Goal: Complete application form

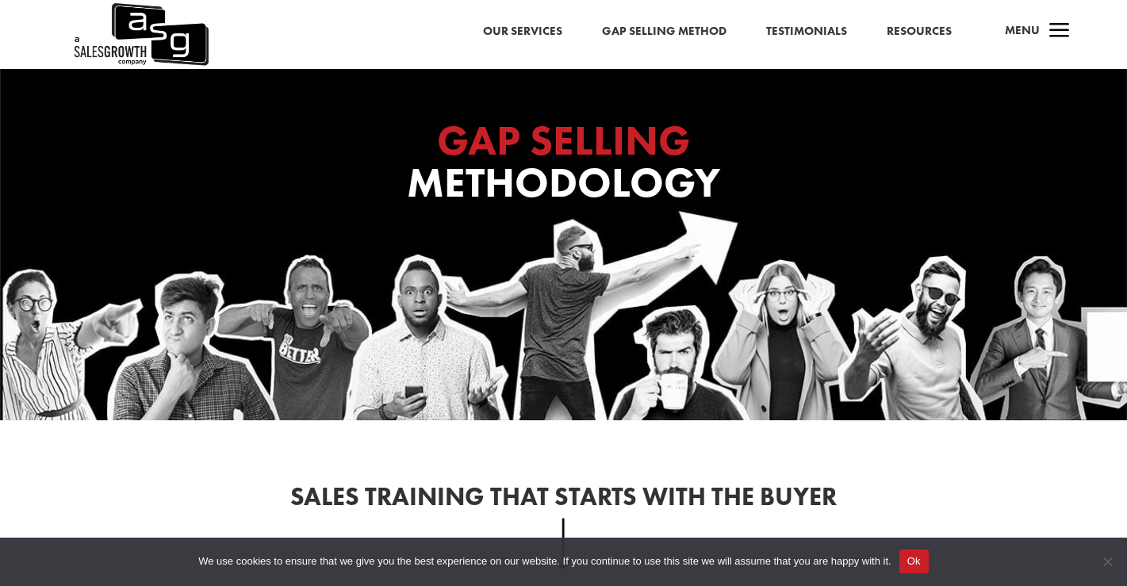
click at [528, 29] on link "Our Services" at bounding box center [522, 31] width 79 height 21
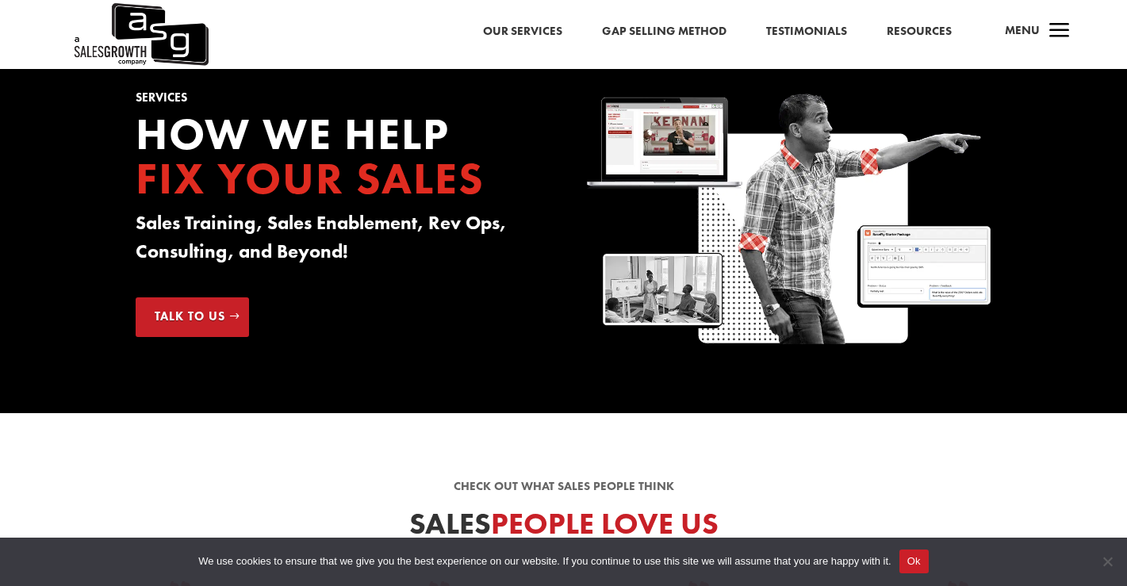
scroll to position [240, 0]
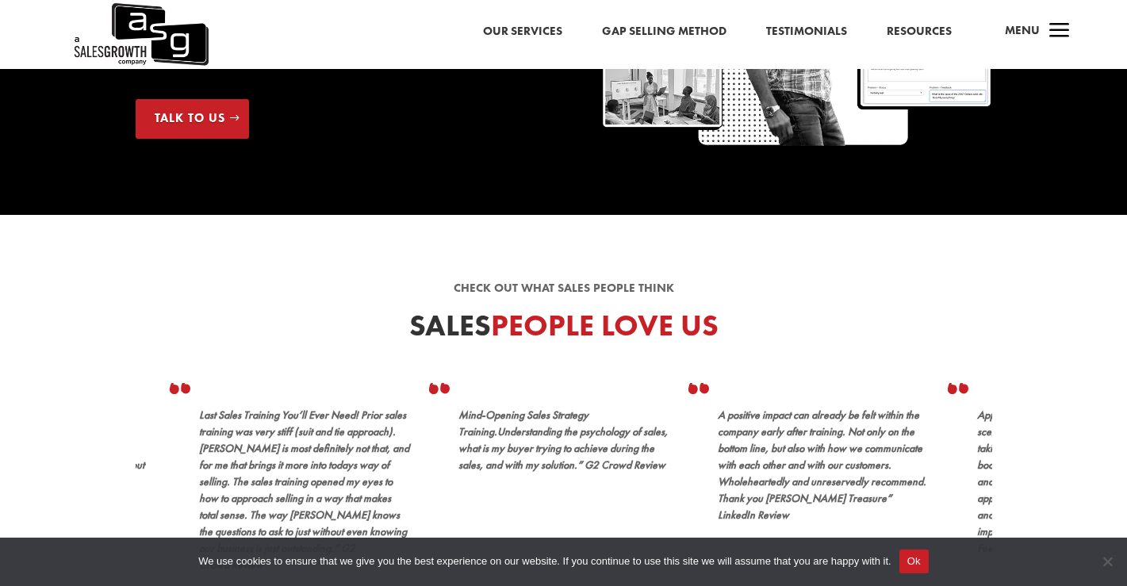
click at [209, 122] on link "Talk to Us" at bounding box center [192, 119] width 113 height 40
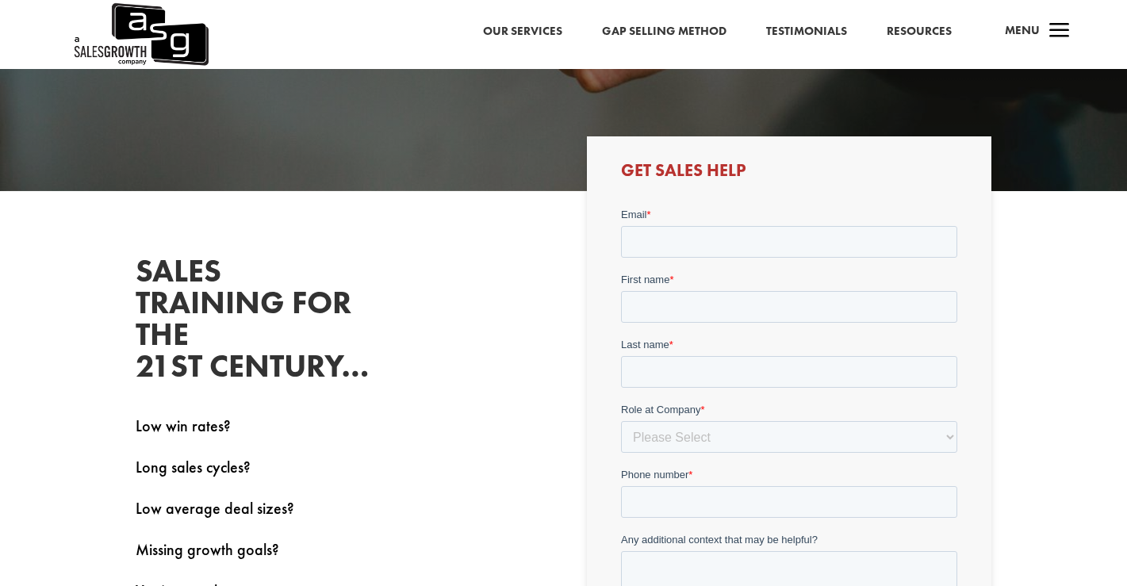
scroll to position [282, 0]
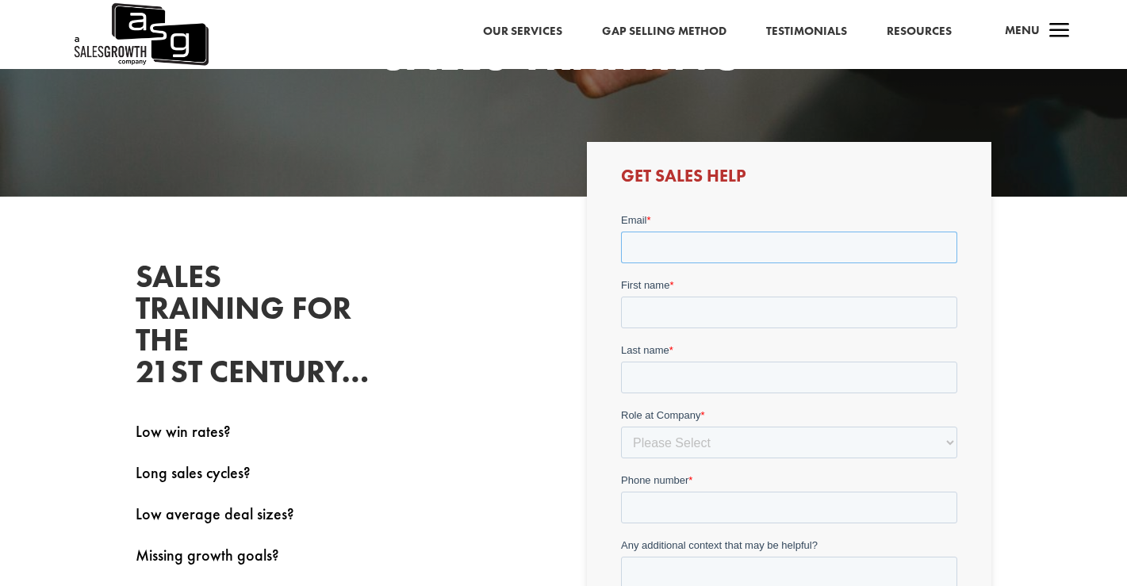
click at [691, 234] on input "Email *" at bounding box center [789, 247] width 336 height 32
type input "danielle@thehutong.com"
type input "Danielle"
type input "Laing"
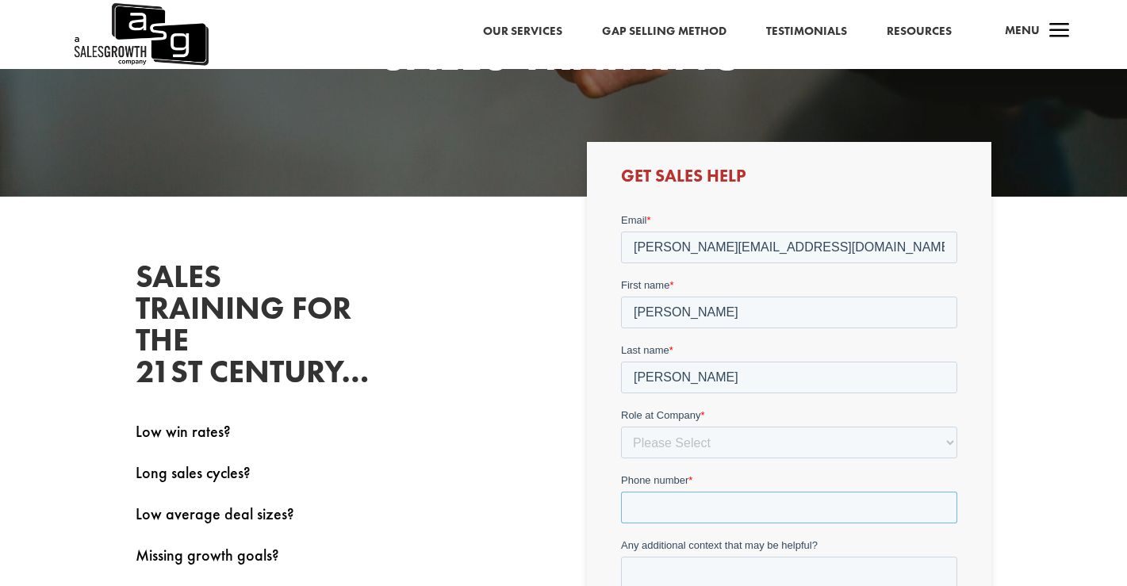
type input "5198290779"
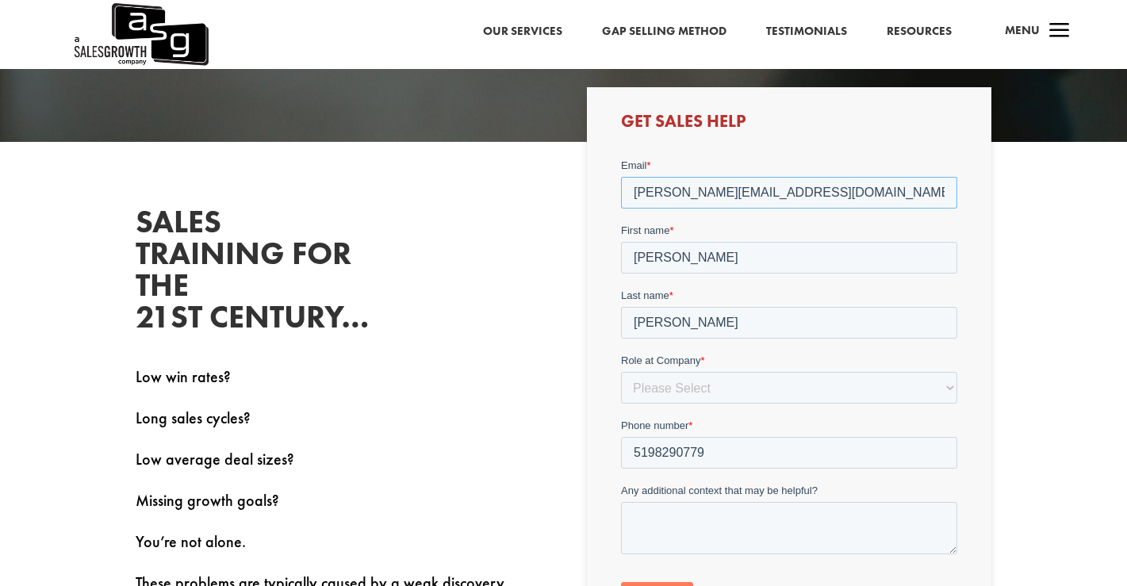
scroll to position [400, 0]
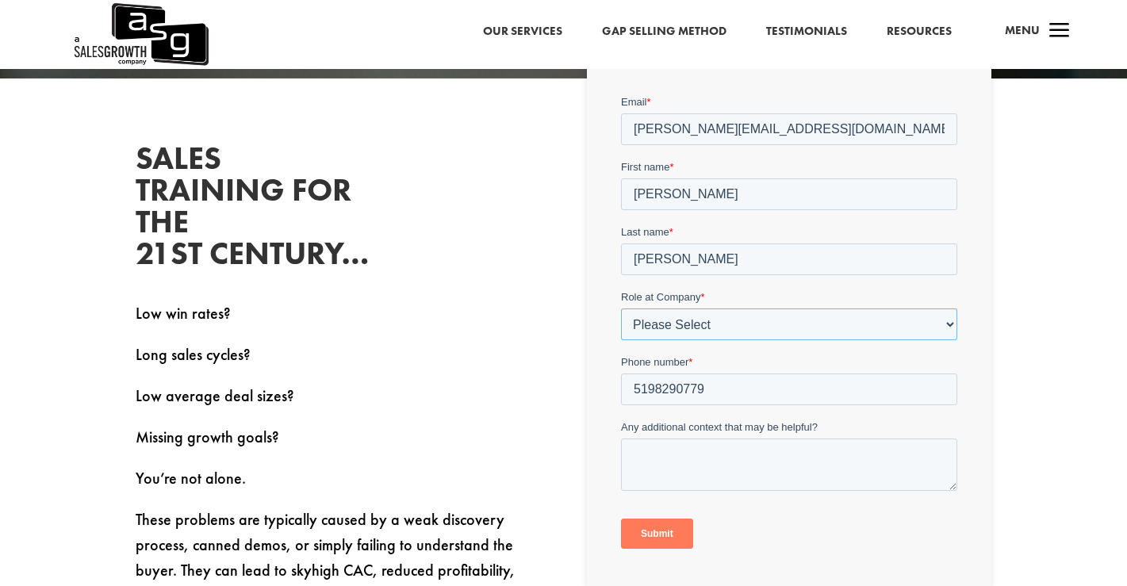
click at [714, 328] on select "Please Select C-Level (CRO, CSO, etc) Senior Leadership (VP of Sales, VP of Ena…" at bounding box center [789, 324] width 336 height 32
select select "Director/Manager (Sales Director, Regional Sales Manager, etc)"
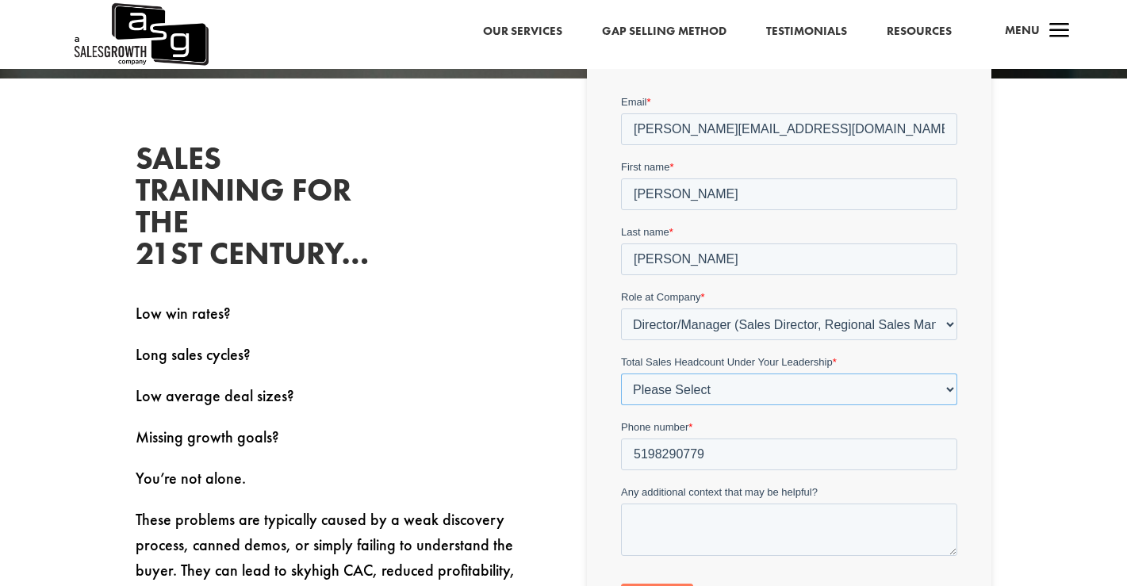
click at [678, 389] on select "Please Select Just Me 1-9 10-19 20-49 50-99 100+" at bounding box center [789, 389] width 336 height 32
select select "1-9"
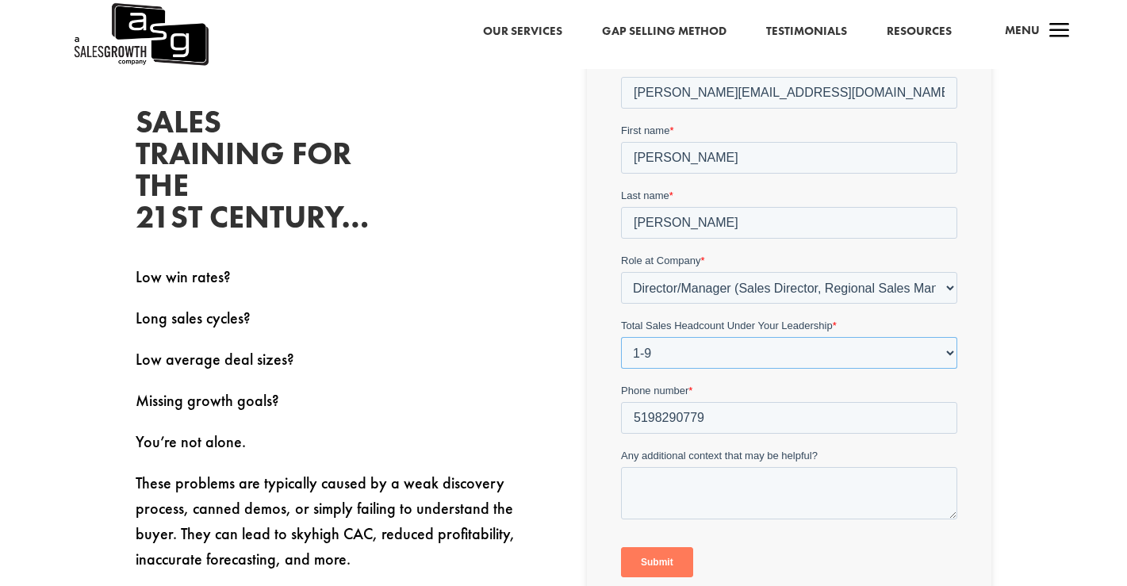
scroll to position [525, 0]
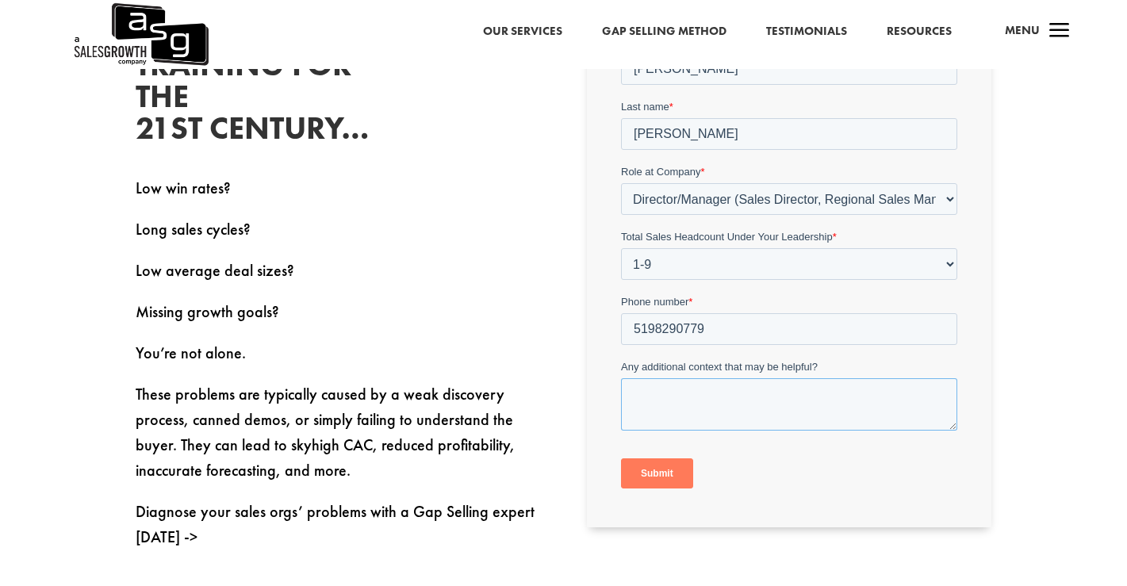
click at [658, 392] on textarea "Any additional context that may be helpful?" at bounding box center [789, 404] width 336 height 52
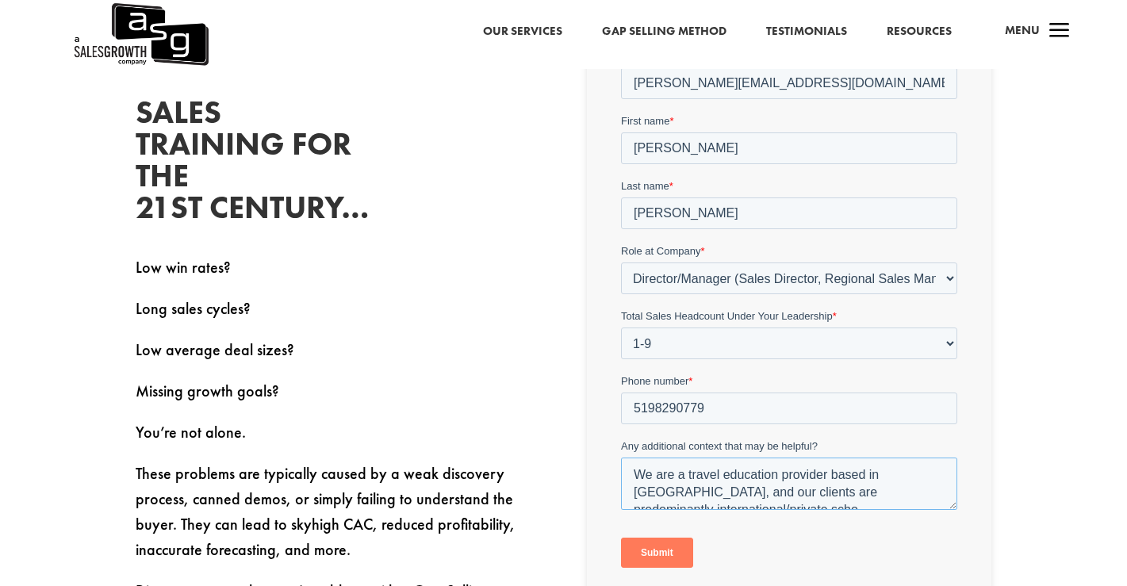
scroll to position [8, 0]
click at [884, 465] on textarea "We are a travel education provider based in Asia, and our clients are predomina…" at bounding box center [789, 483] width 336 height 52
click at [906, 463] on textarea "We are a travel education provider based in Asia, and our clients are predomina…" at bounding box center [789, 483] width 336 height 52
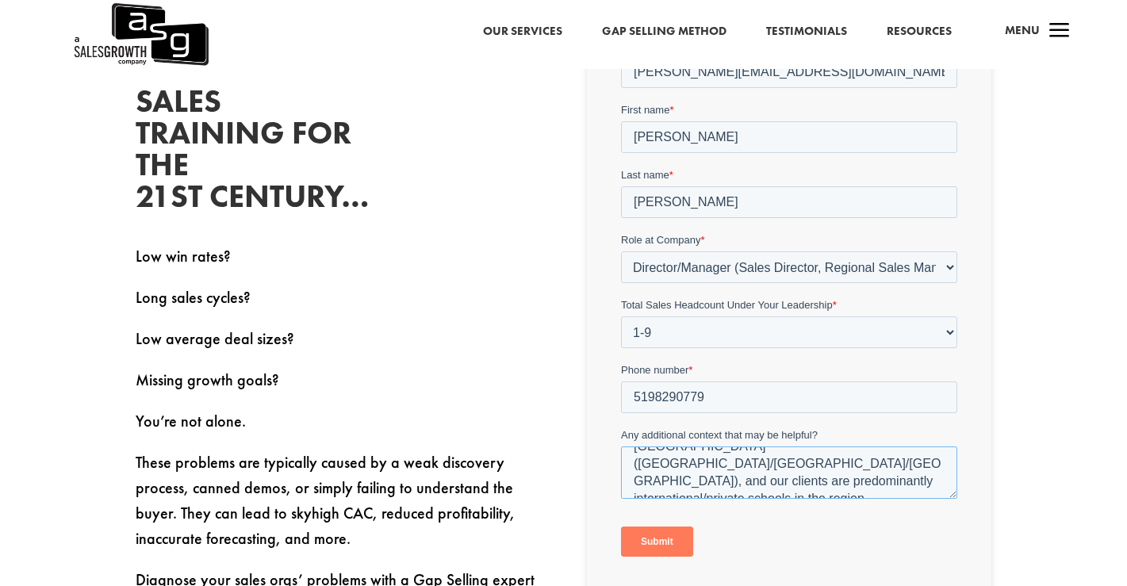
scroll to position [470, 0]
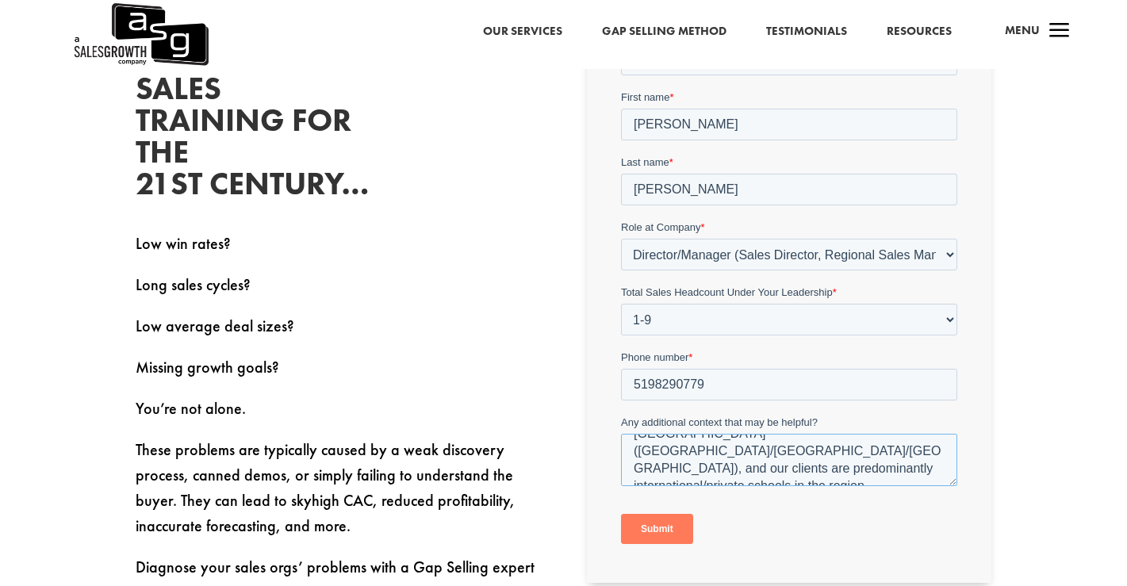
click at [719, 463] on textarea "We are a travel education provider based in Asia (Thailand/HK/China), and our c…" at bounding box center [789, 459] width 336 height 52
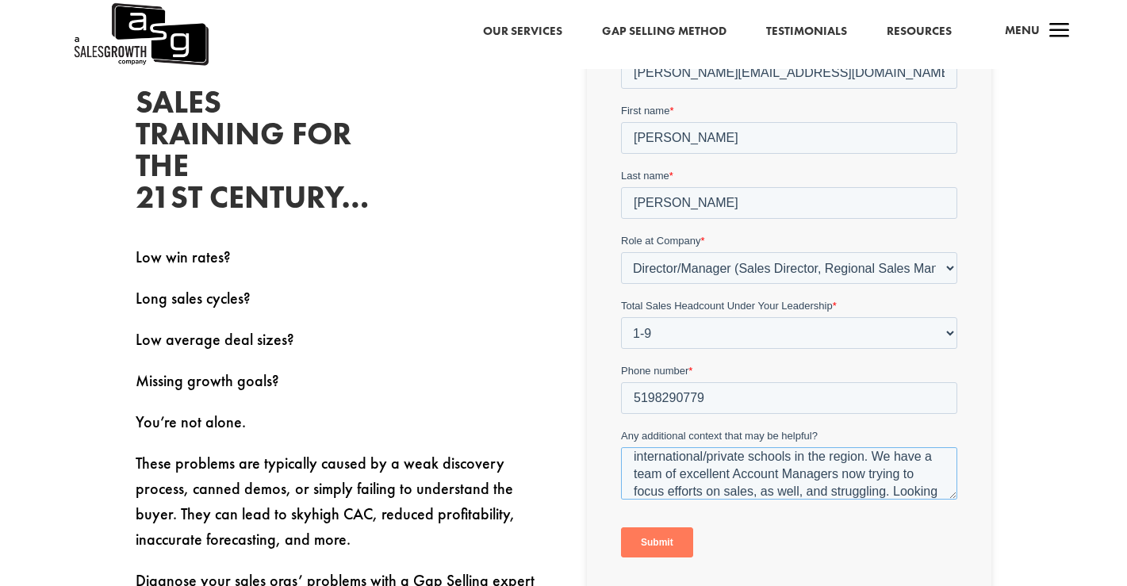
scroll to position [95, 0]
click at [758, 472] on textarea "We are a travel education provider based in Asia (Thailand/HK/China), and our c…" at bounding box center [789, 473] width 336 height 52
type textarea "We are a travel education provider based in Asia (Thailand/HK/China), and our c…"
click at [672, 527] on input "Submit" at bounding box center [657, 542] width 72 height 30
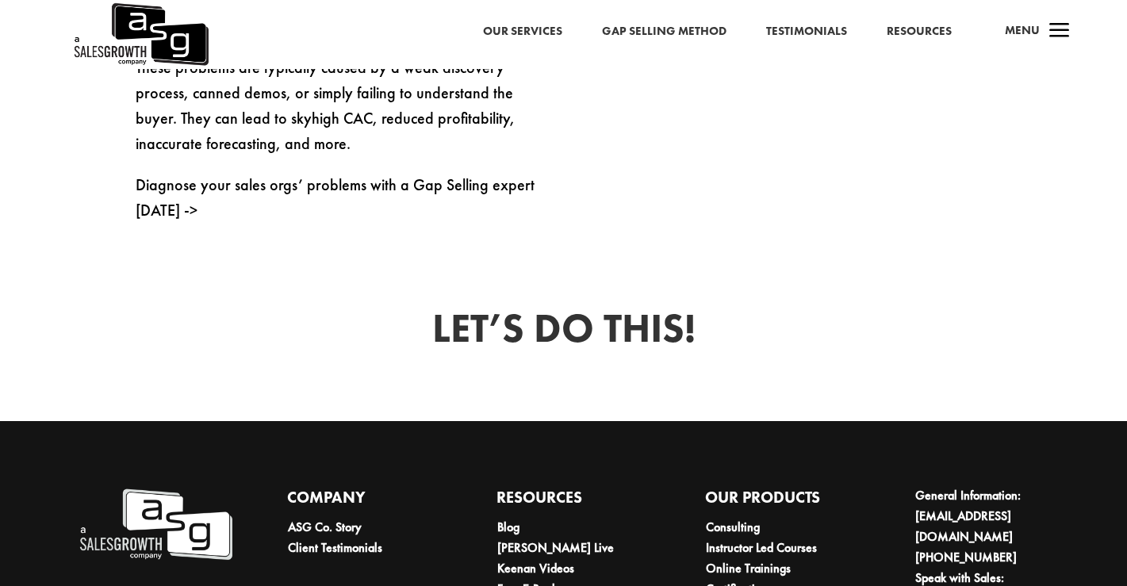
scroll to position [986, 0]
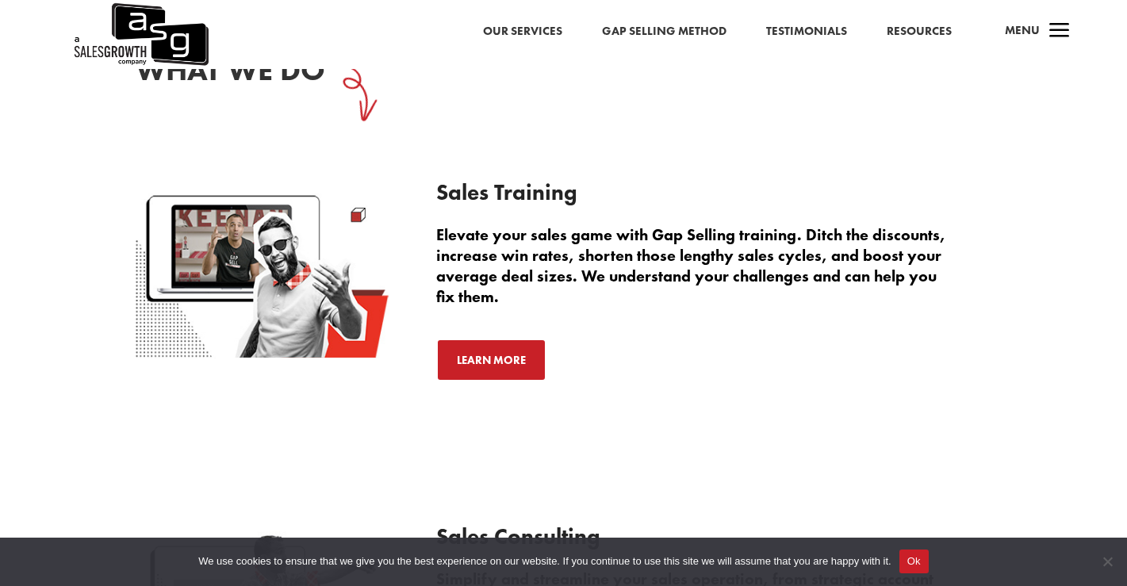
scroll to position [1959, 0]
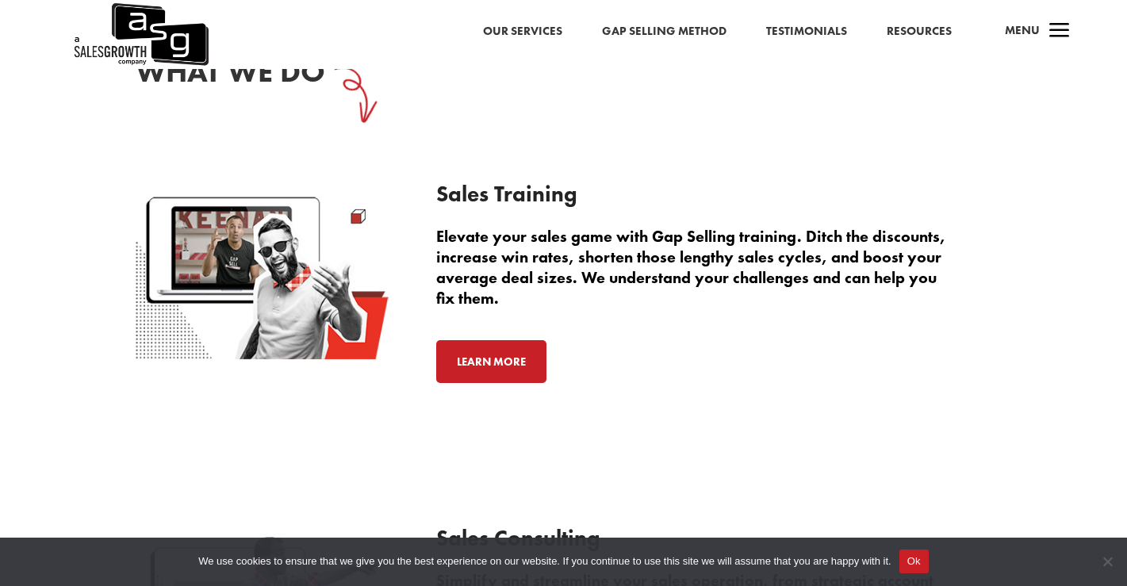
click at [488, 368] on link "Learn More" at bounding box center [491, 361] width 110 height 43
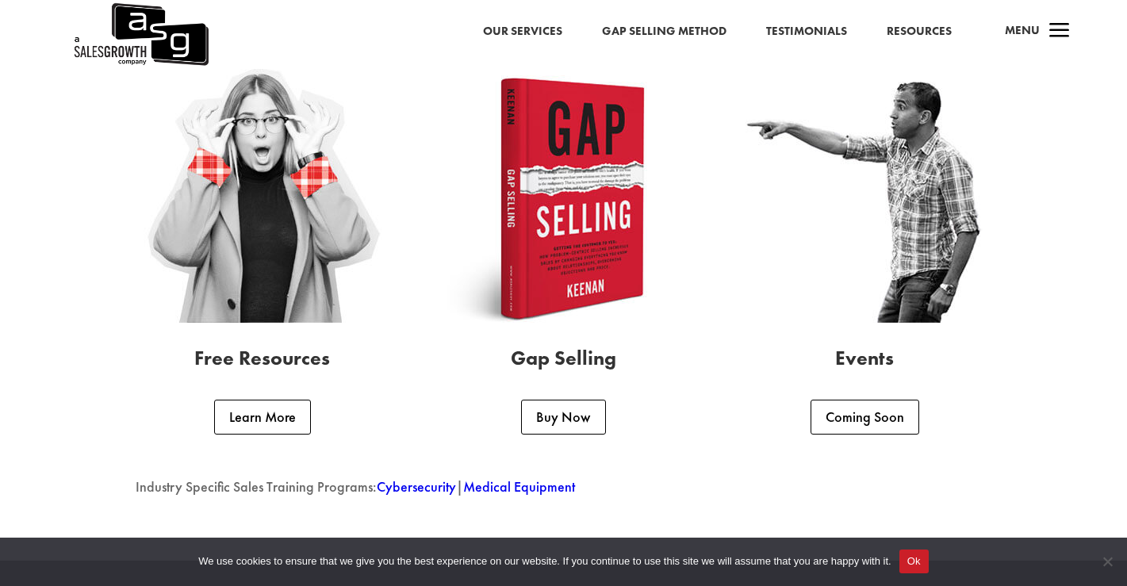
scroll to position [3781, 0]
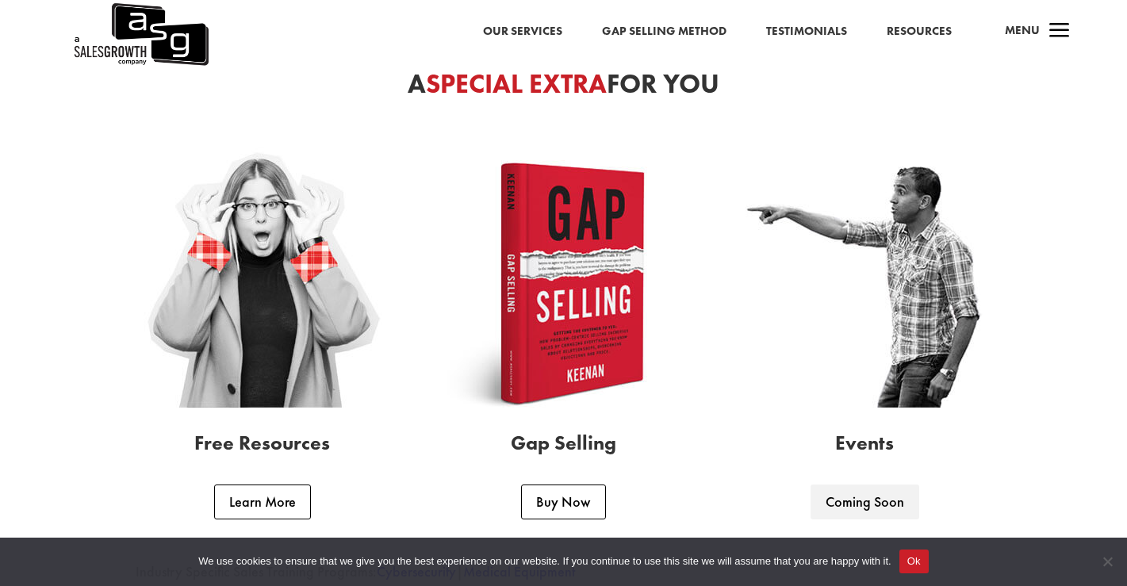
click at [872, 513] on link "Coming Soon" at bounding box center [865, 502] width 109 height 35
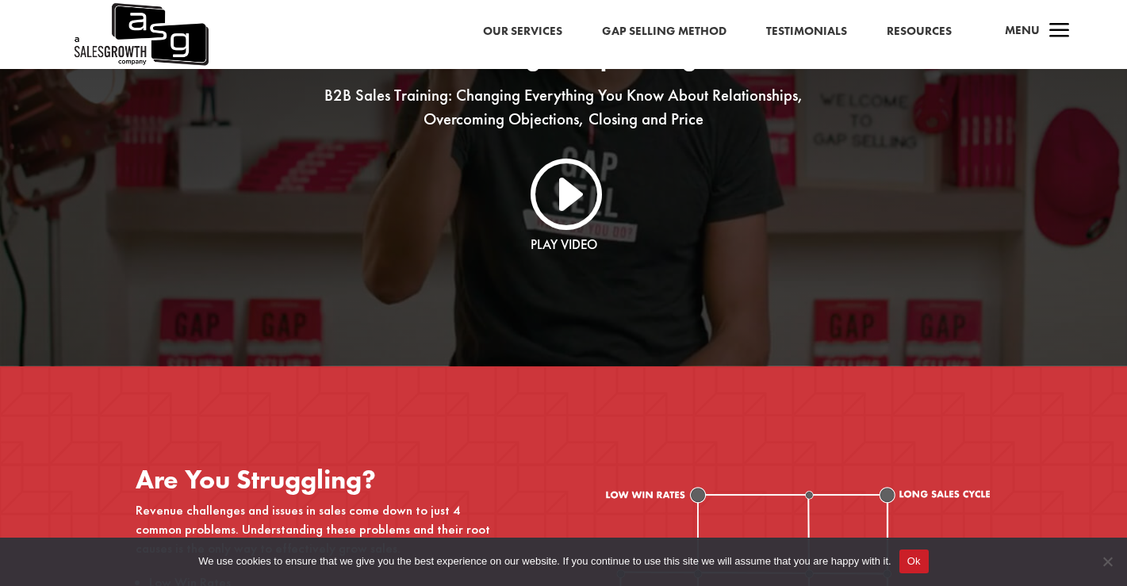
scroll to position [0, 0]
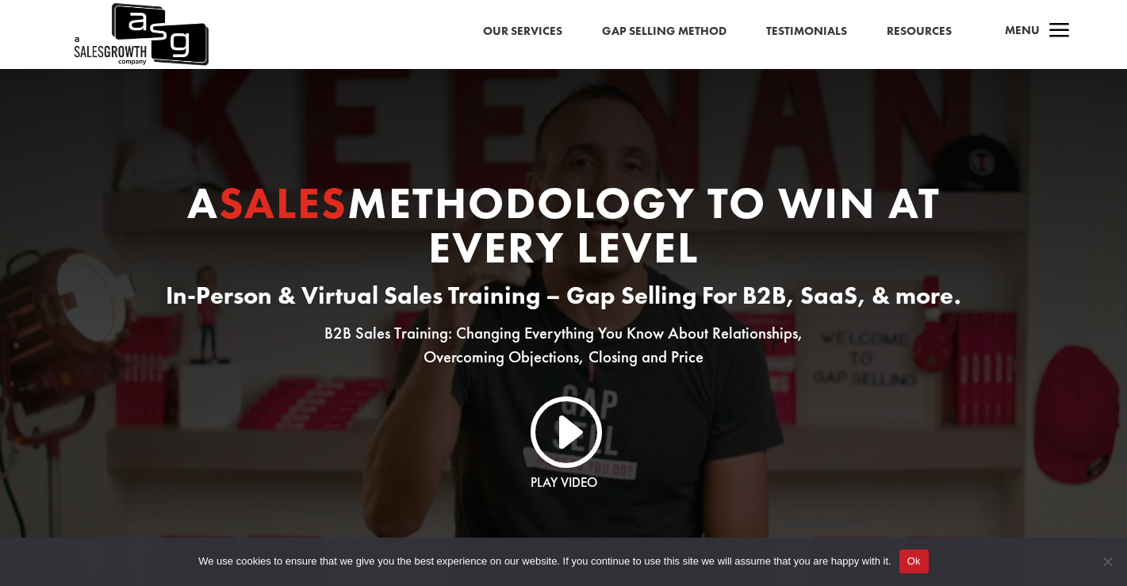
click at [553, 31] on link "Our Services" at bounding box center [522, 31] width 79 height 21
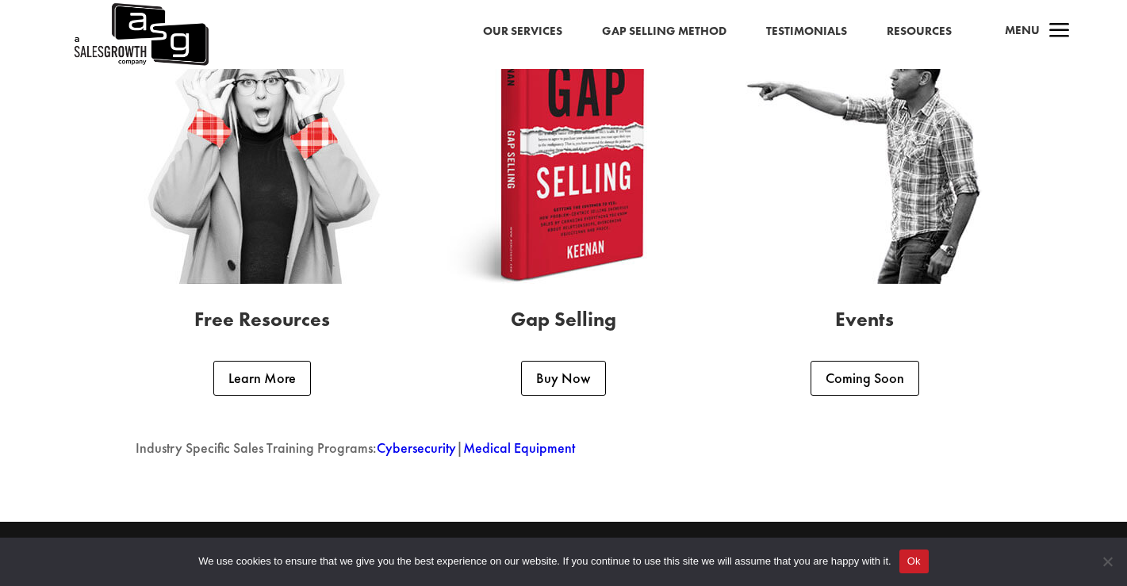
scroll to position [4027, 0]
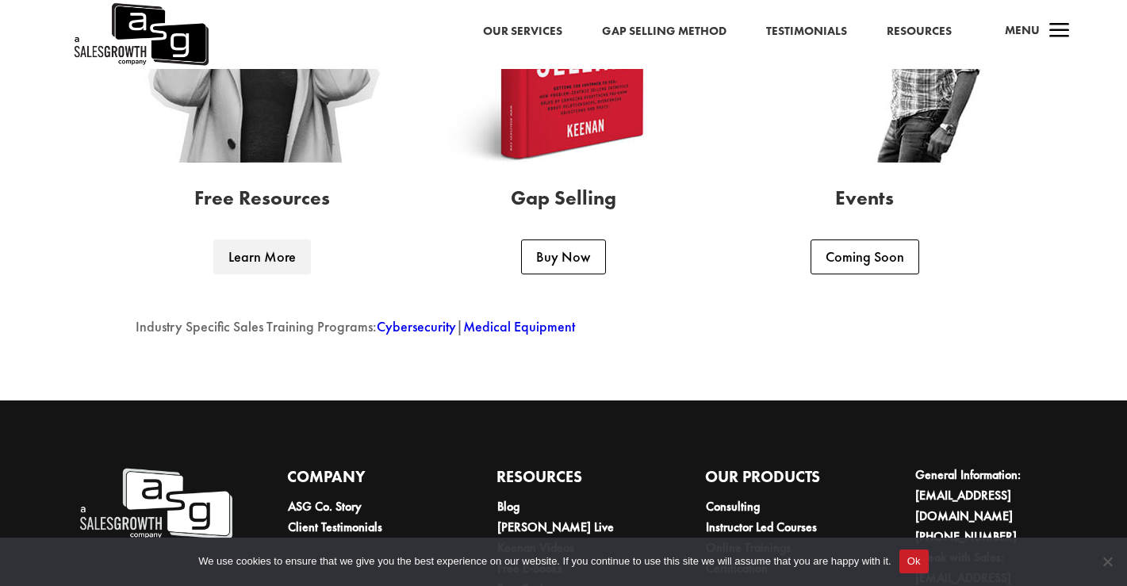
click at [258, 261] on link "Learn More" at bounding box center [262, 257] width 98 height 35
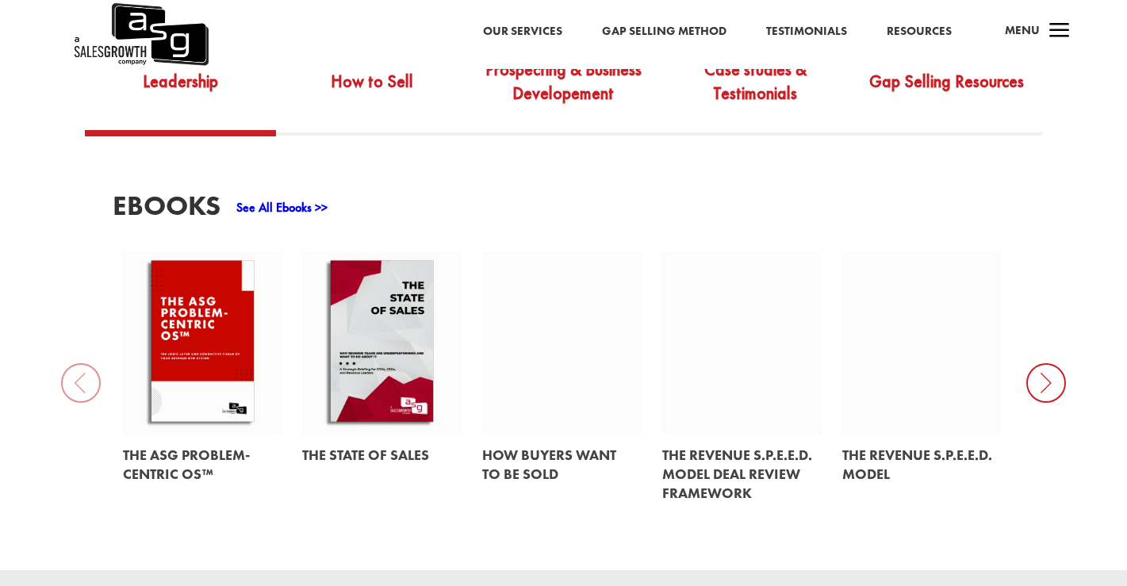
scroll to position [613, 0]
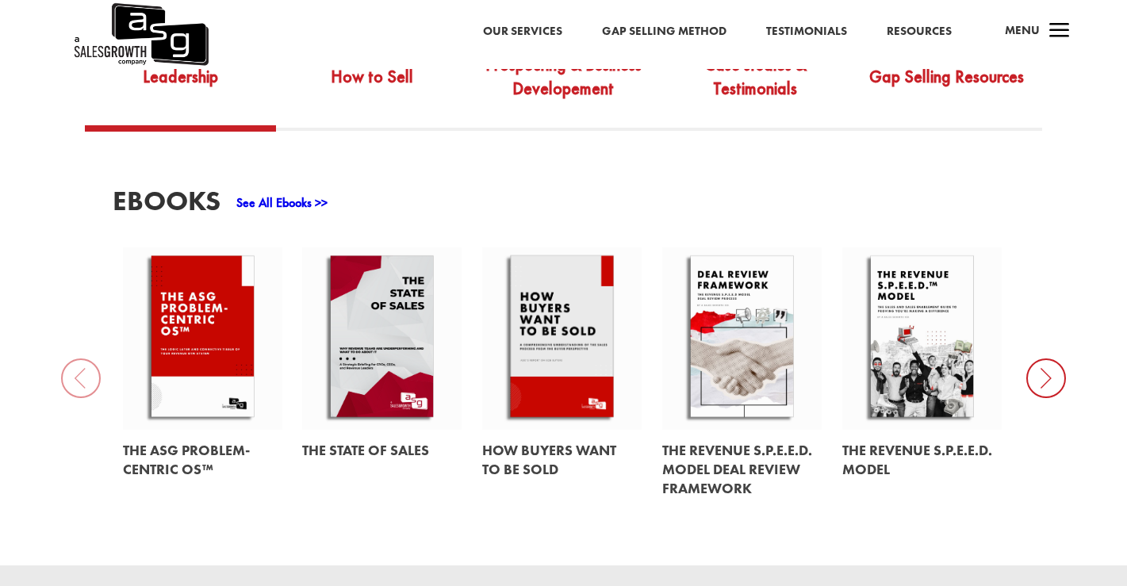
click at [1044, 384] on icon at bounding box center [1047, 379] width 40 height 40
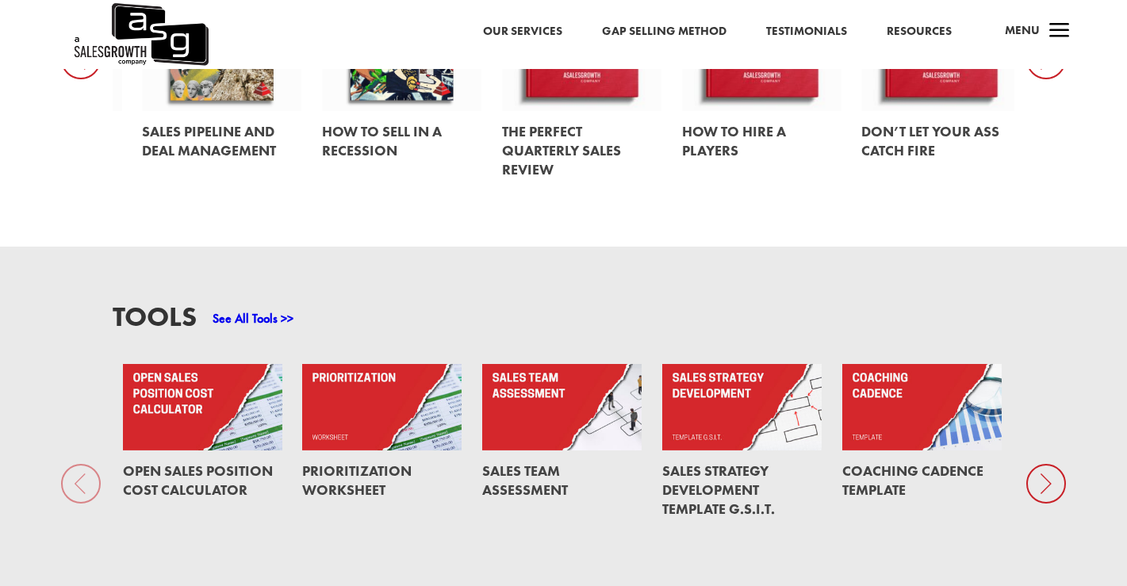
scroll to position [1144, 0]
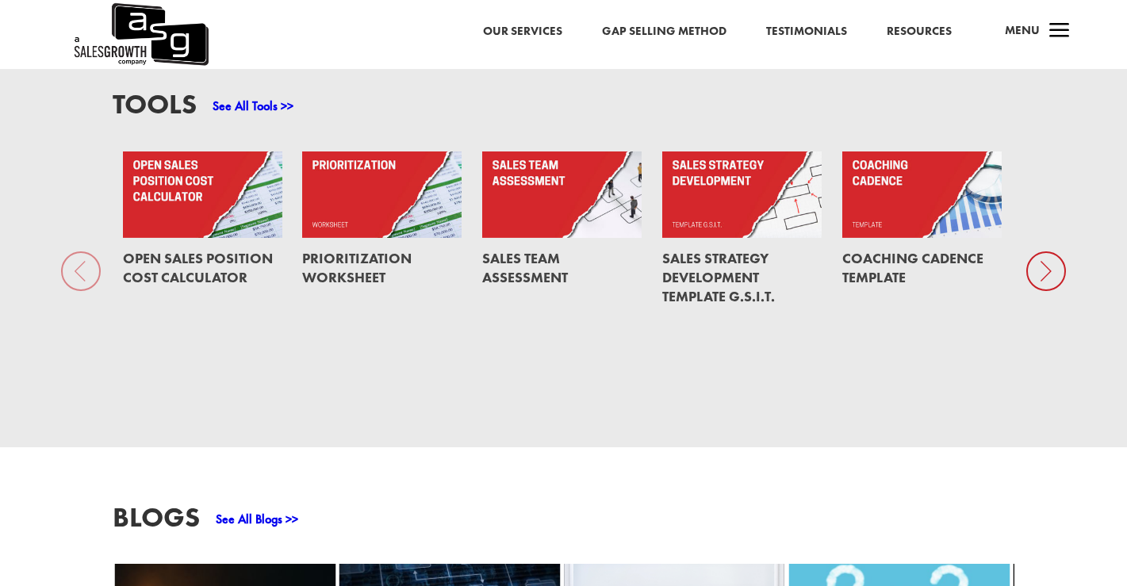
click at [539, 262] on link "Sales Team Assessment" at bounding box center [525, 267] width 86 height 37
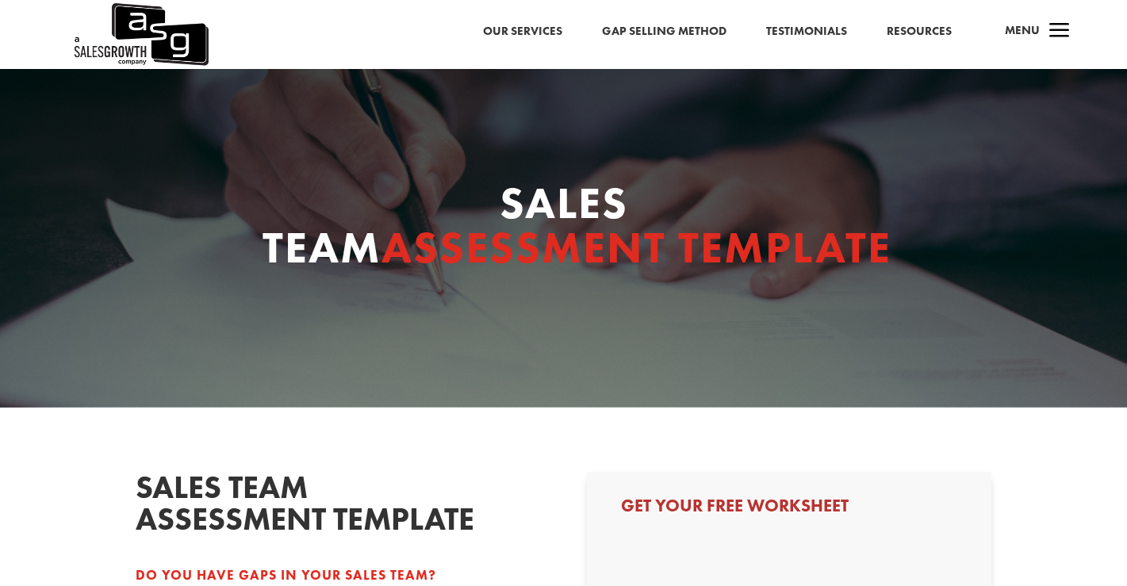
select select "Director/Manager (Sales Director, Regional Sales Manager, etc)"
select select "1-9"
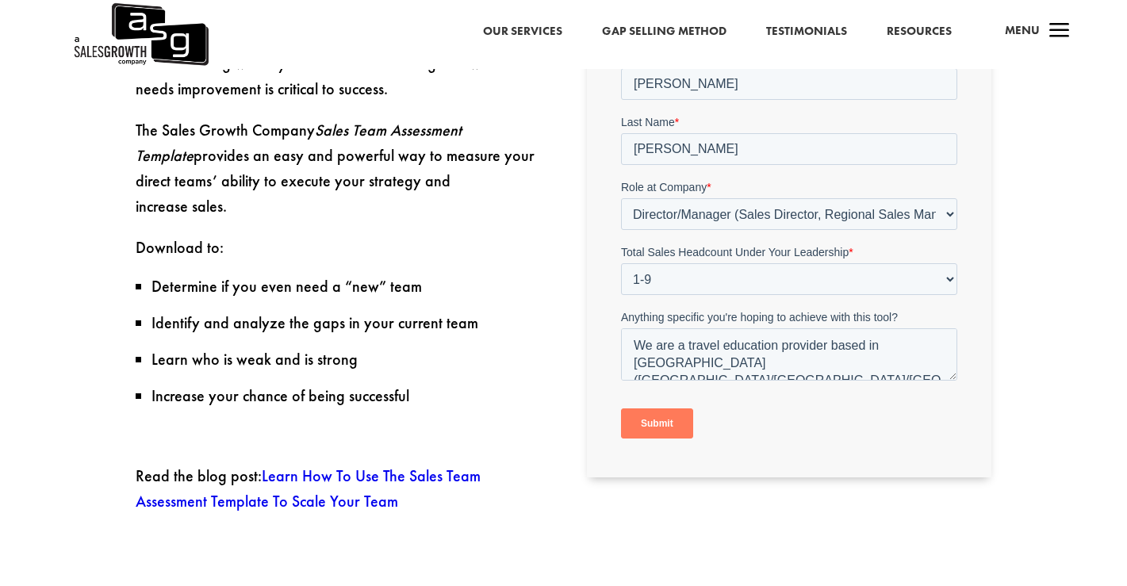
scroll to position [561, 0]
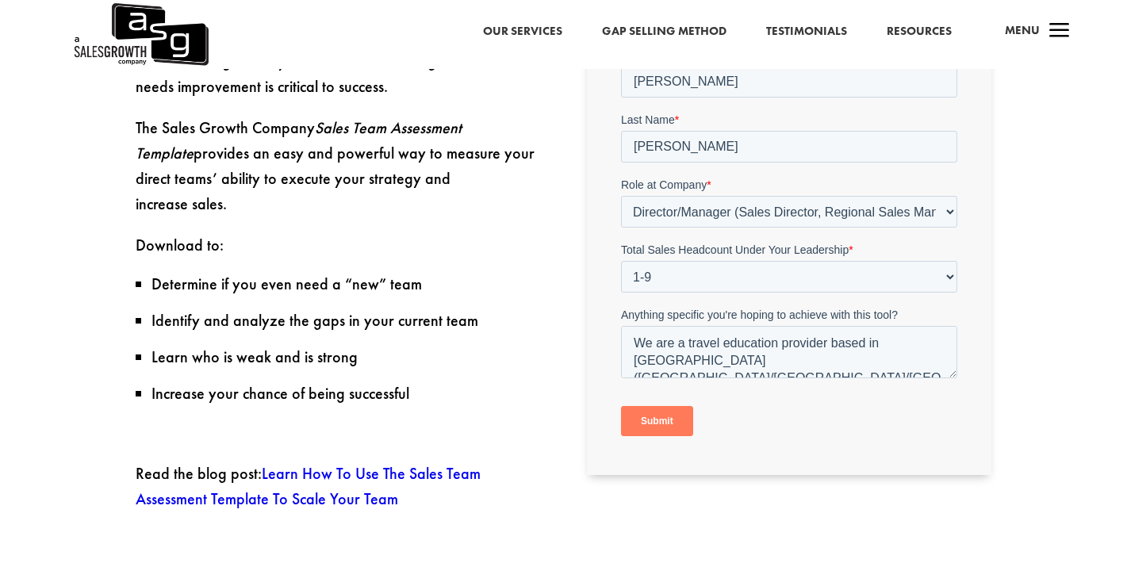
click at [336, 463] on link "Learn How To Use The Sales Team Assessment Template To Scale Your Team" at bounding box center [308, 486] width 345 height 46
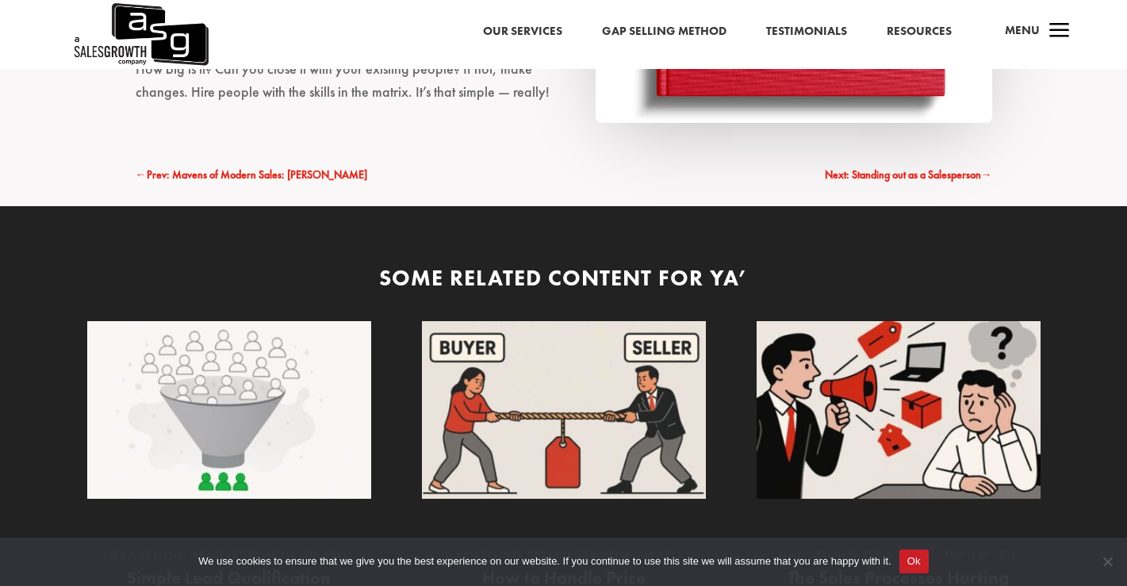
scroll to position [2272, 0]
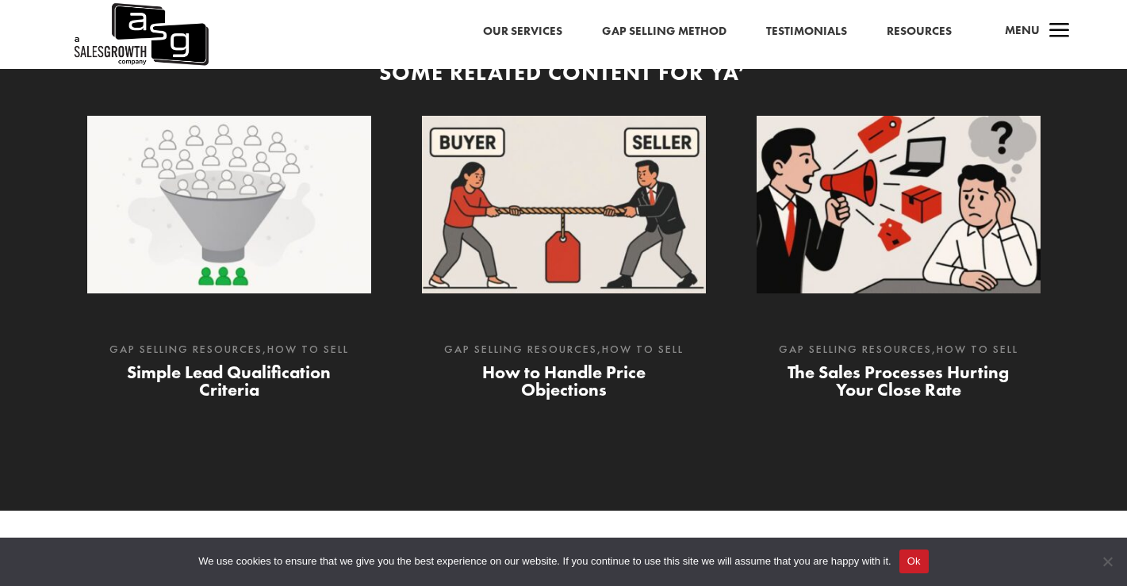
click at [226, 382] on link "Simple Lead Qualification Criteria" at bounding box center [229, 381] width 204 height 40
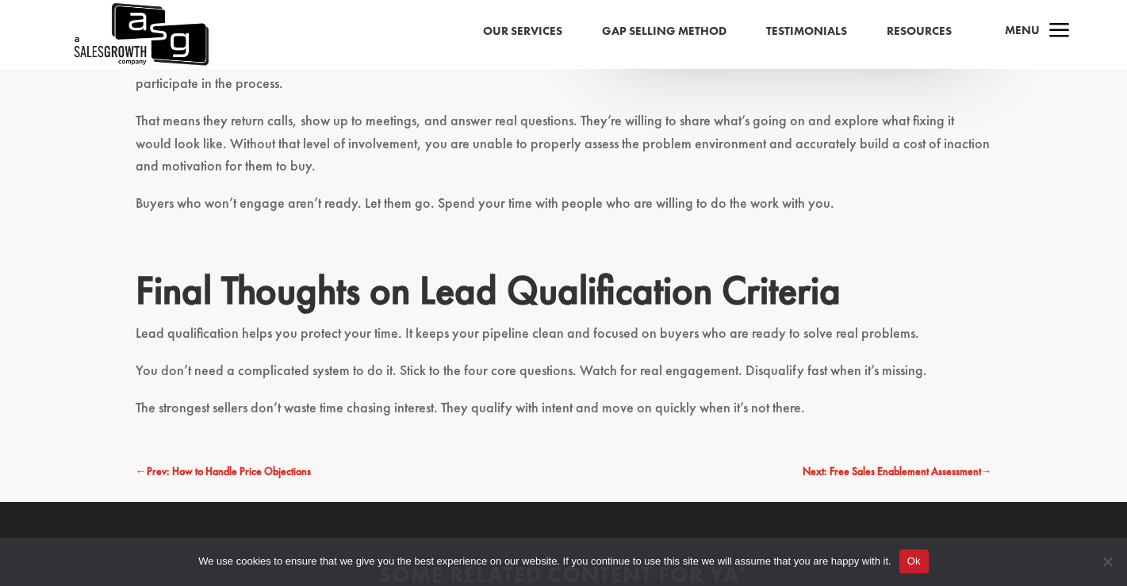
scroll to position [2328, 0]
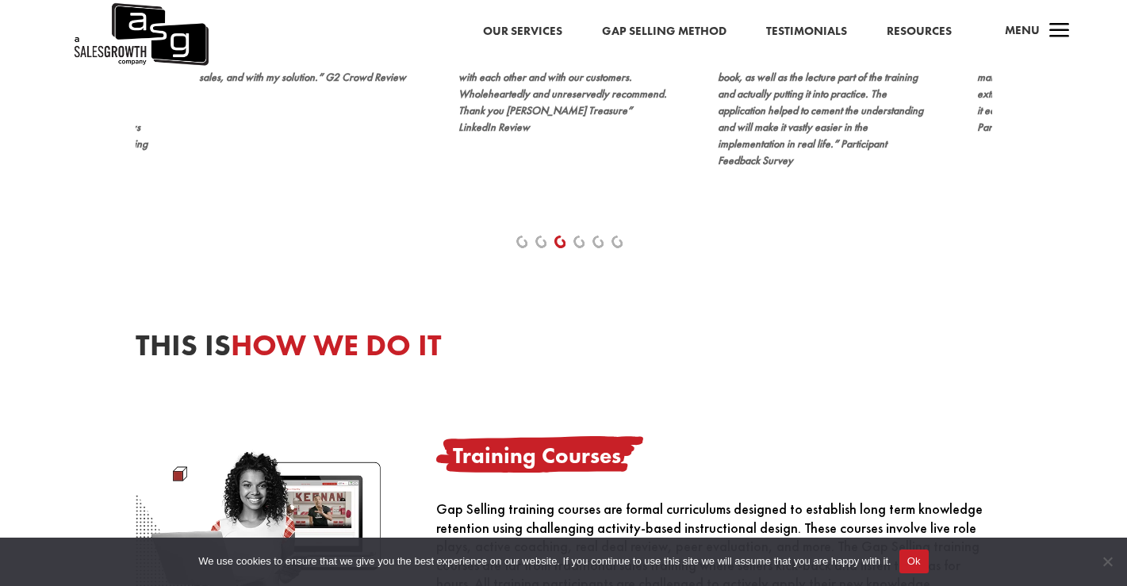
scroll to position [574, 0]
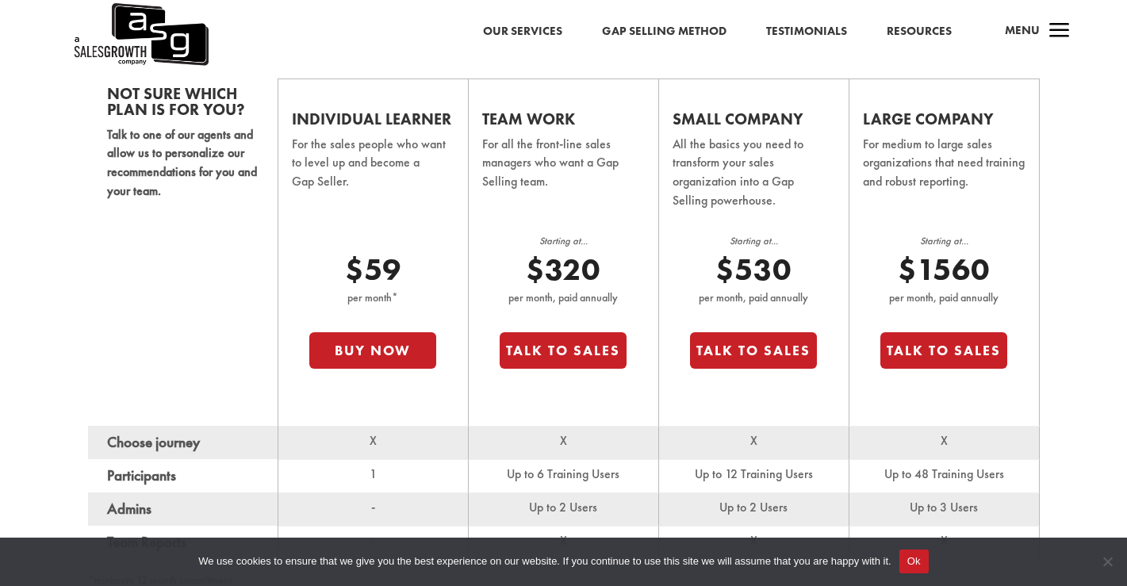
scroll to position [1140, 0]
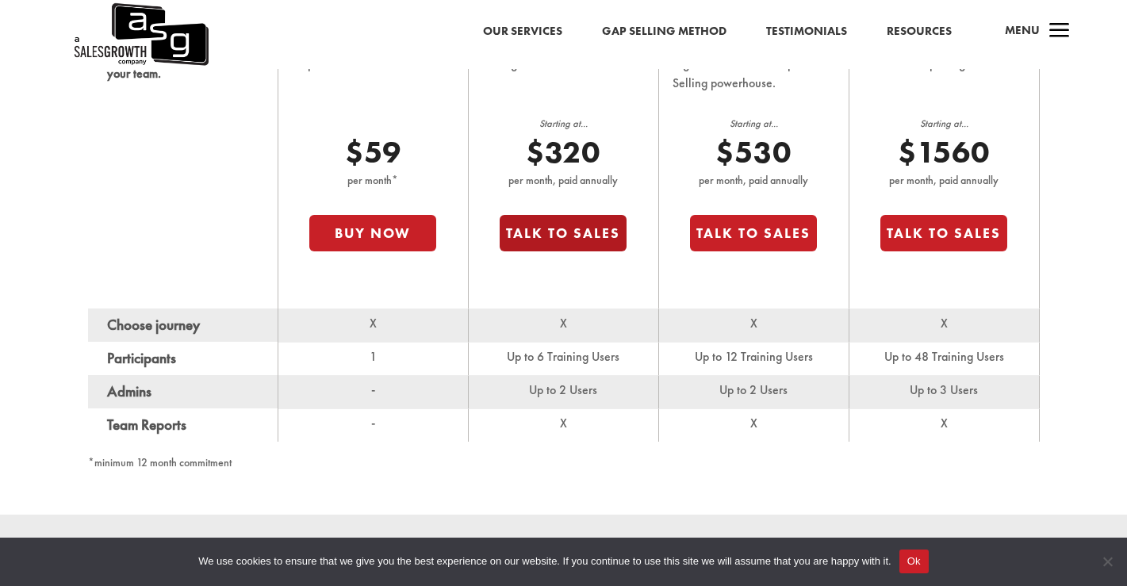
click at [566, 245] on button "Talk to Sales" at bounding box center [563, 233] width 127 height 36
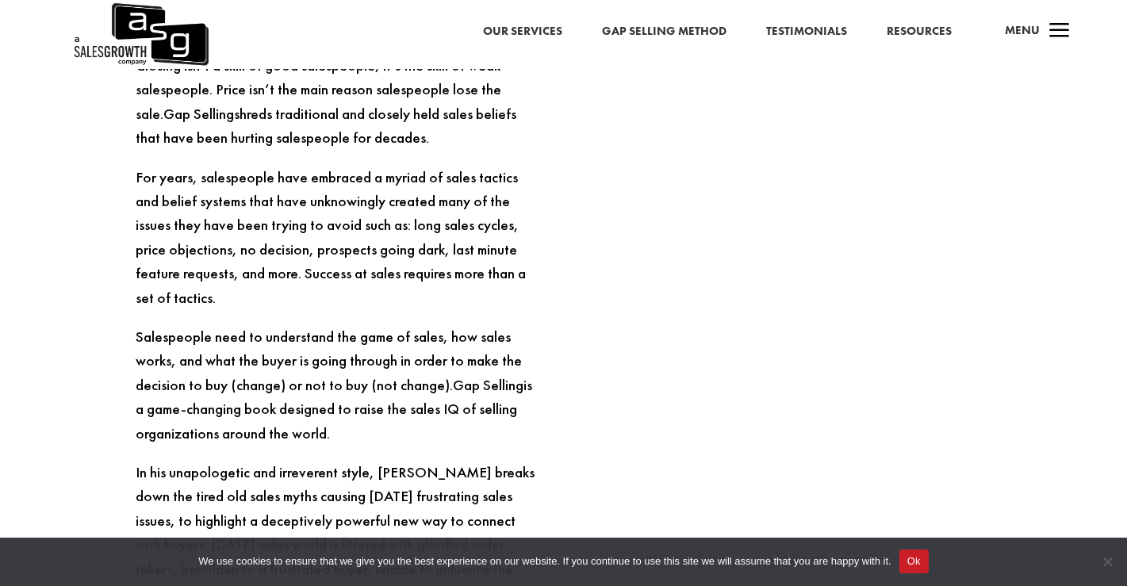
scroll to position [1639, 0]
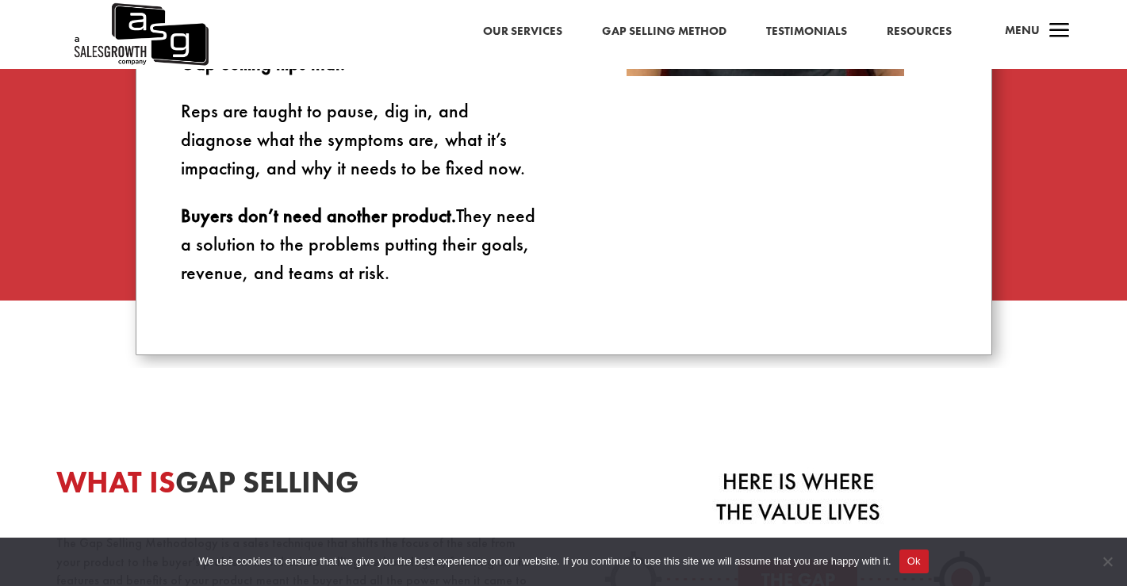
scroll to position [1360, 0]
